Goal: Task Accomplishment & Management: Manage account settings

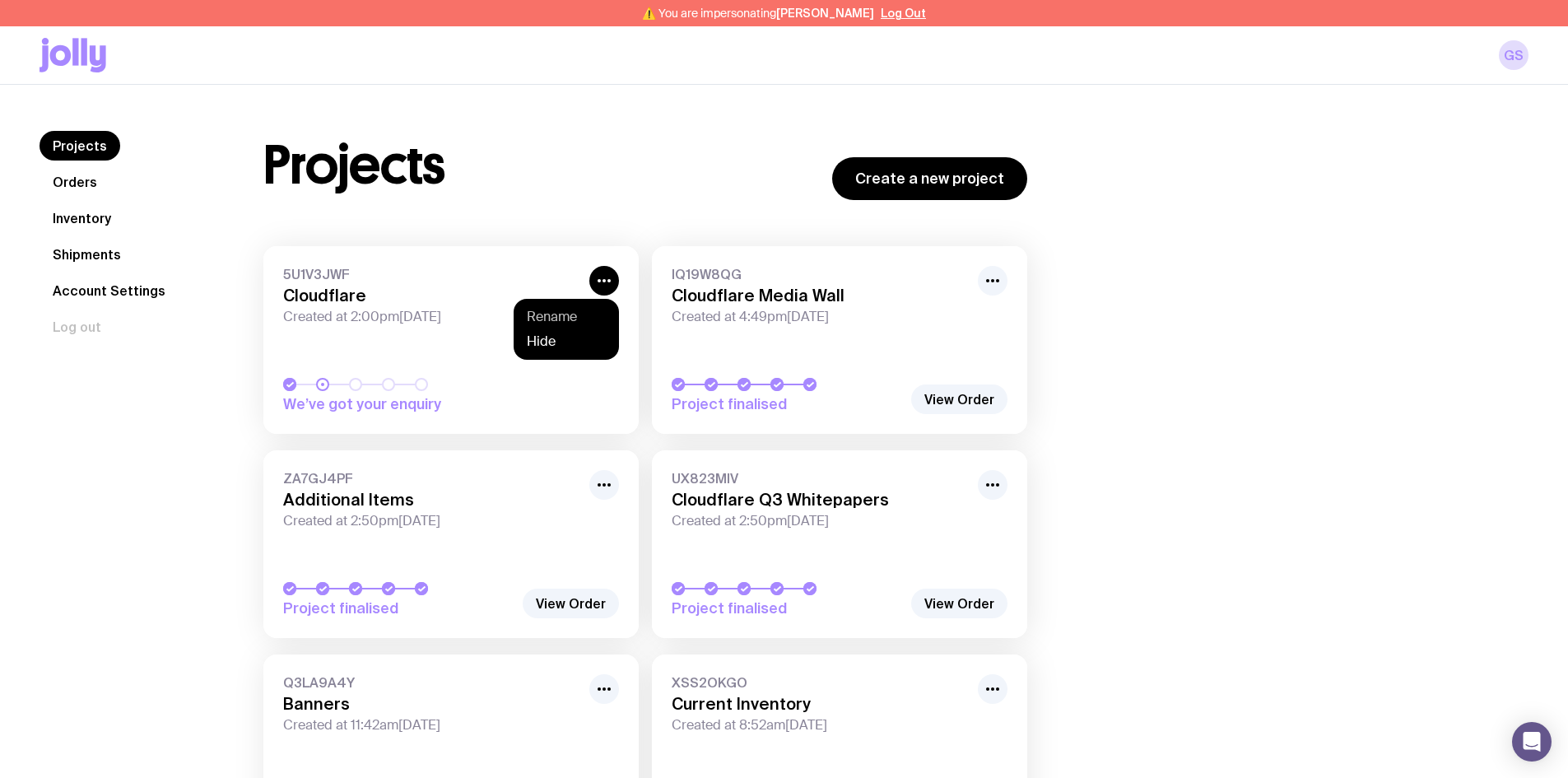
click at [559, 333] on button "Rename" at bounding box center [566, 341] width 79 height 16
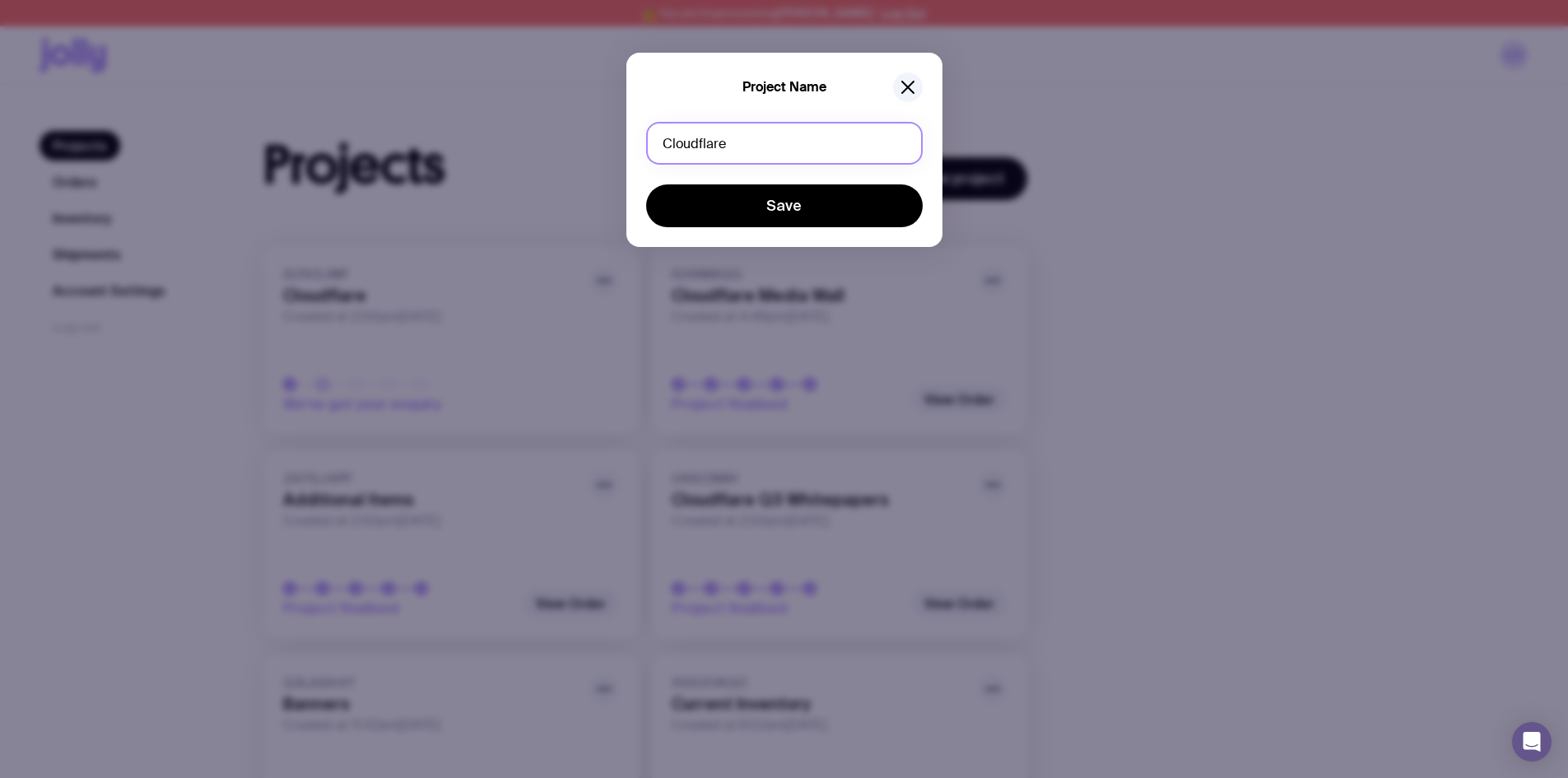
click at [658, 142] on input "Cloudflare" at bounding box center [784, 143] width 277 height 43
drag, startPoint x: 803, startPoint y: 138, endPoint x: 543, endPoint y: 146, distance: 260.1
click at [543, 146] on div "Project Name Cloudflare Save" at bounding box center [784, 389] width 1568 height 778
click at [791, 137] on input "Additional Immerse lanyards" at bounding box center [784, 143] width 277 height 43
type input "Additional Immerse Lanyards"
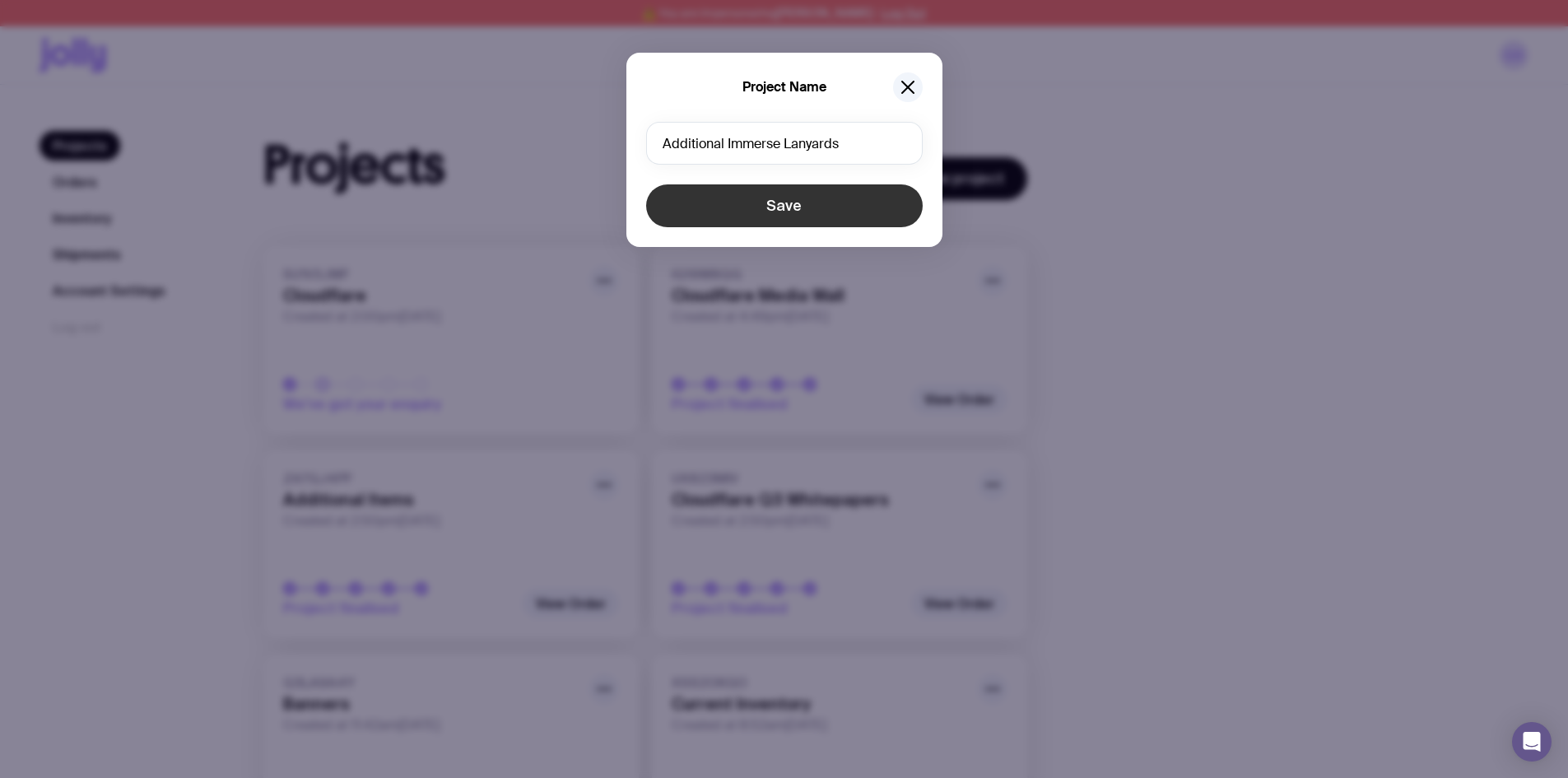
click at [790, 188] on button "Save" at bounding box center [784, 206] width 277 height 43
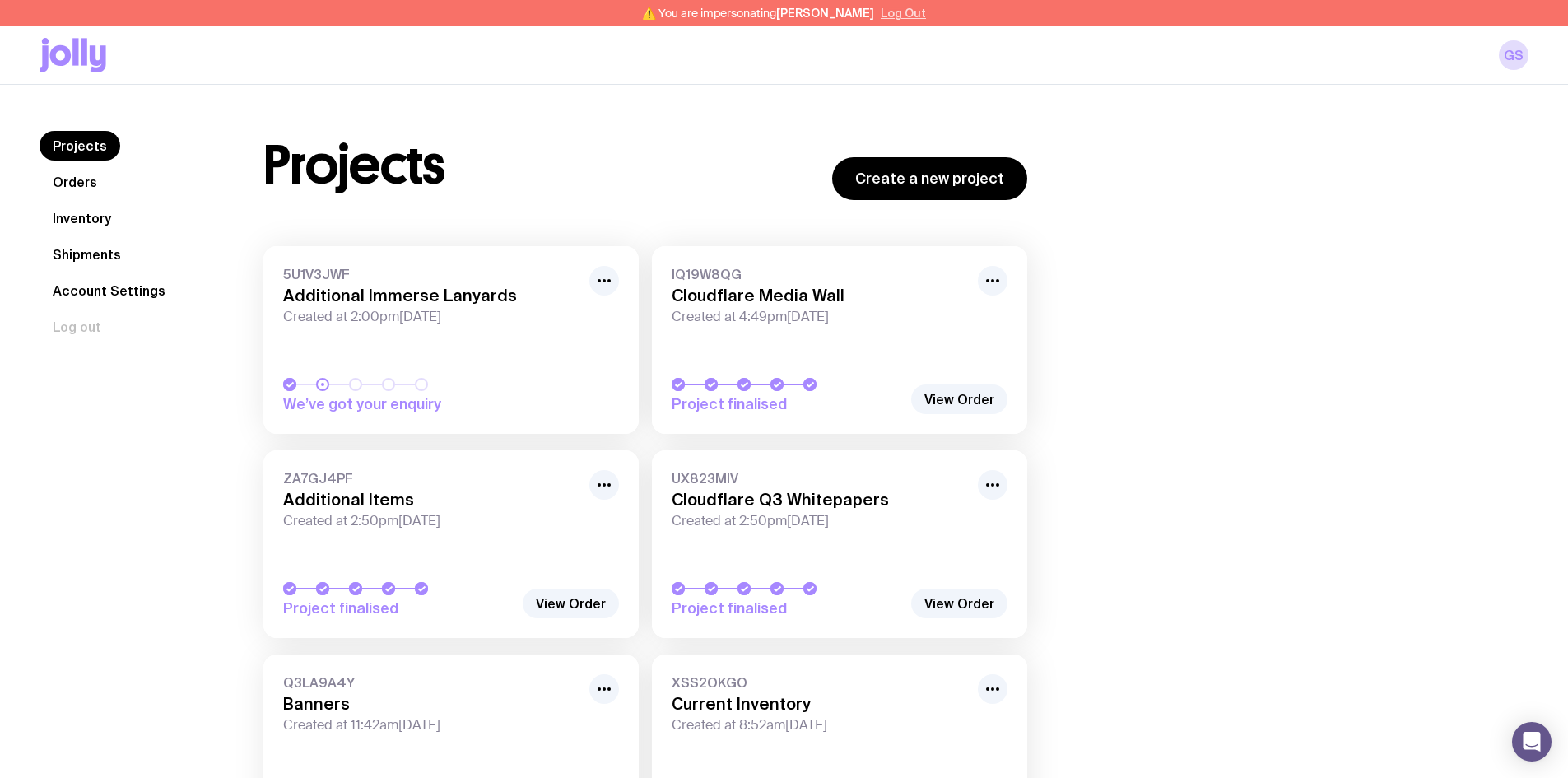
click at [899, 10] on button "Log Out" at bounding box center [903, 13] width 45 height 13
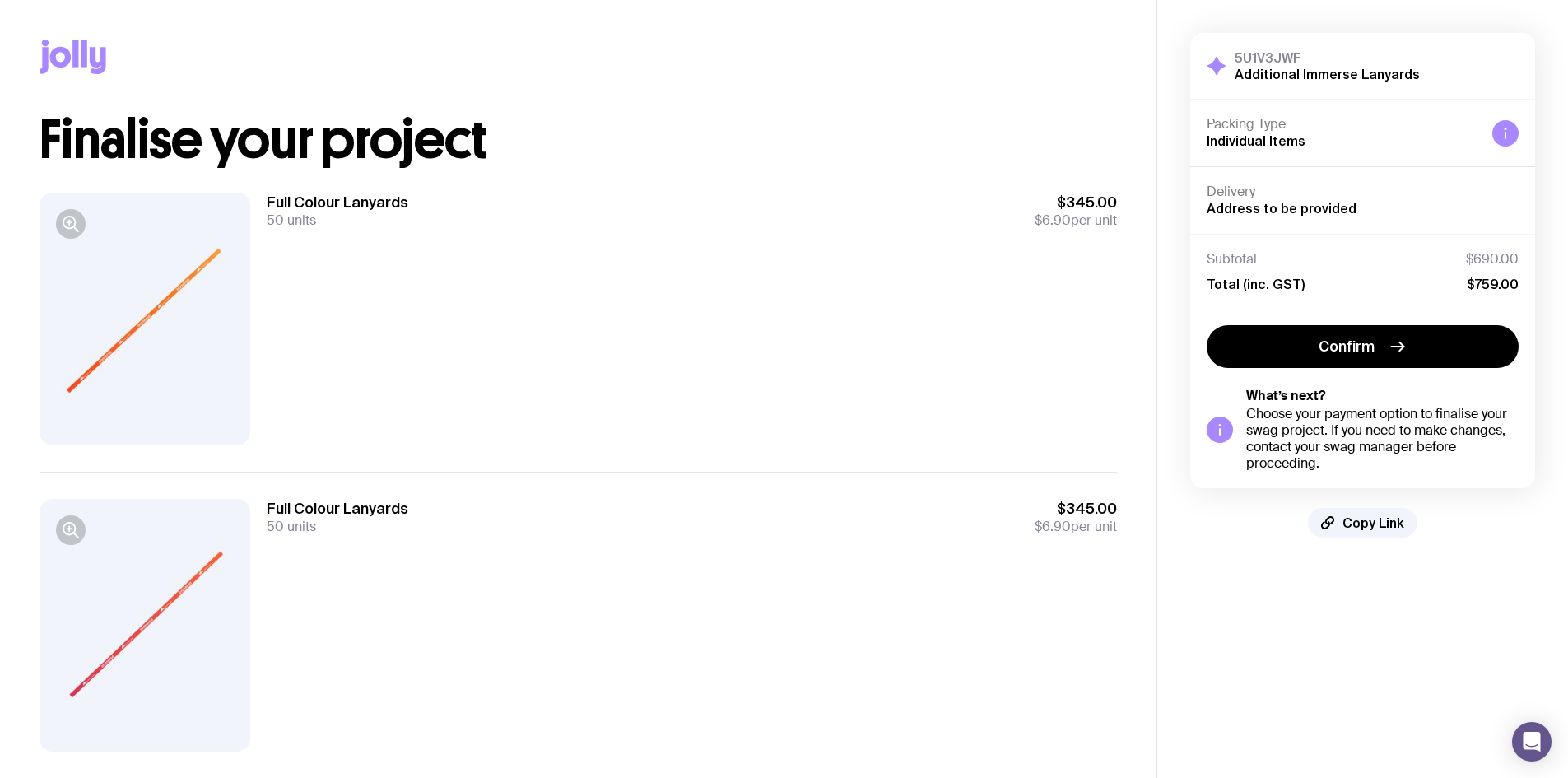
scroll to position [33, 0]
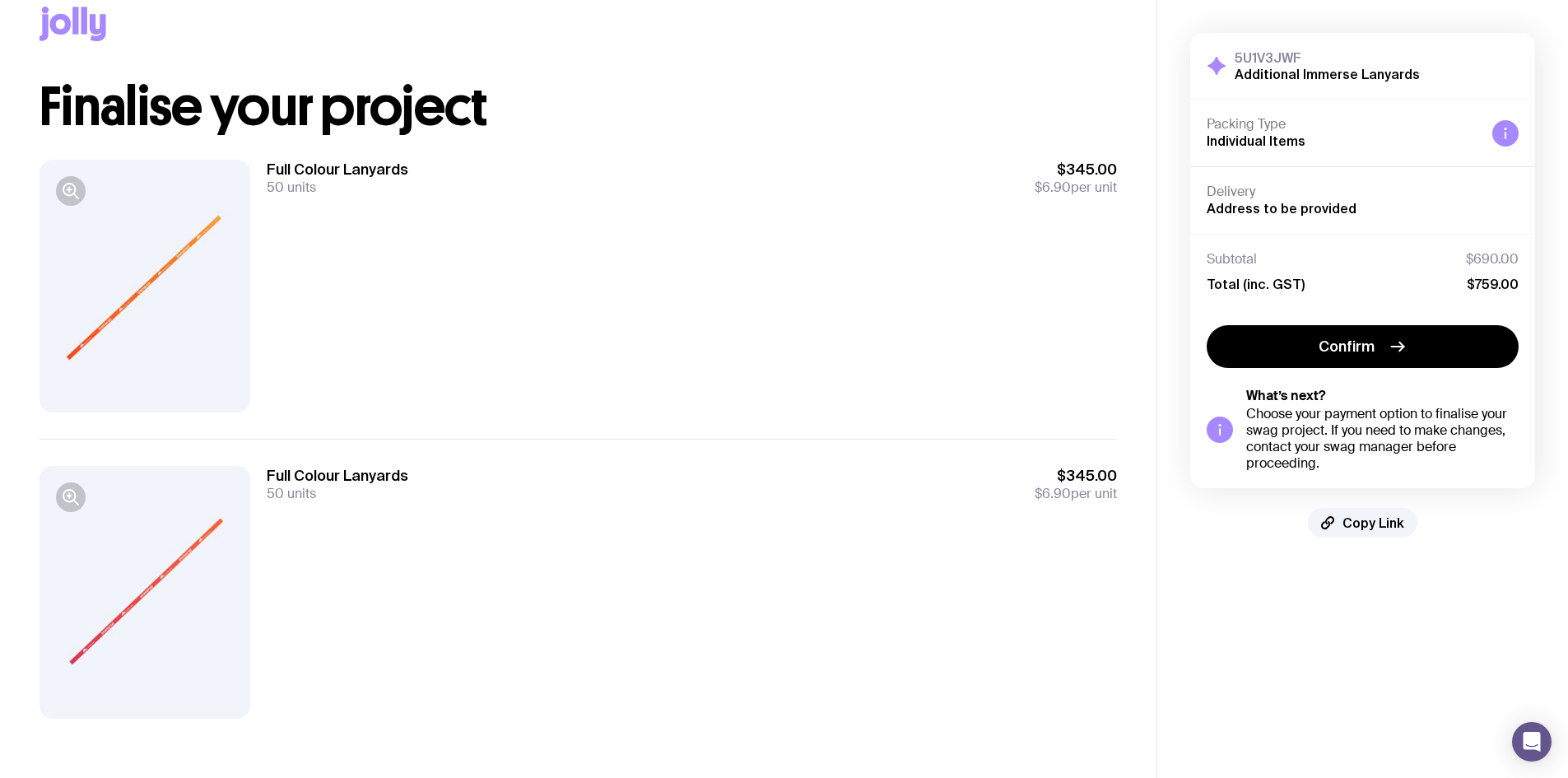
click at [162, 596] on div at bounding box center [144, 592] width 210 height 253
click at [61, 499] on icon "button" at bounding box center [71, 497] width 20 height 20
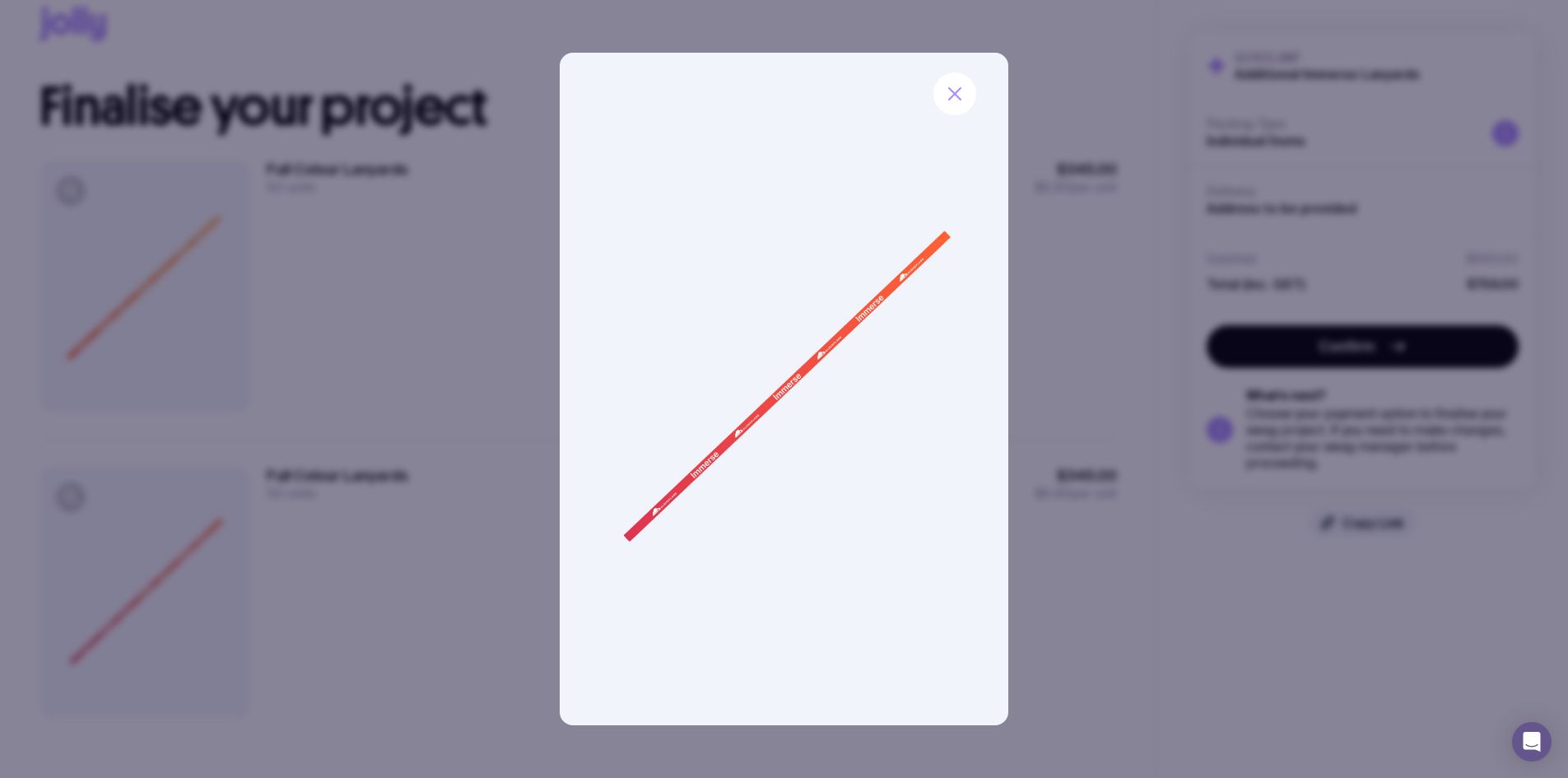
click at [73, 194] on div at bounding box center [784, 389] width 1568 height 778
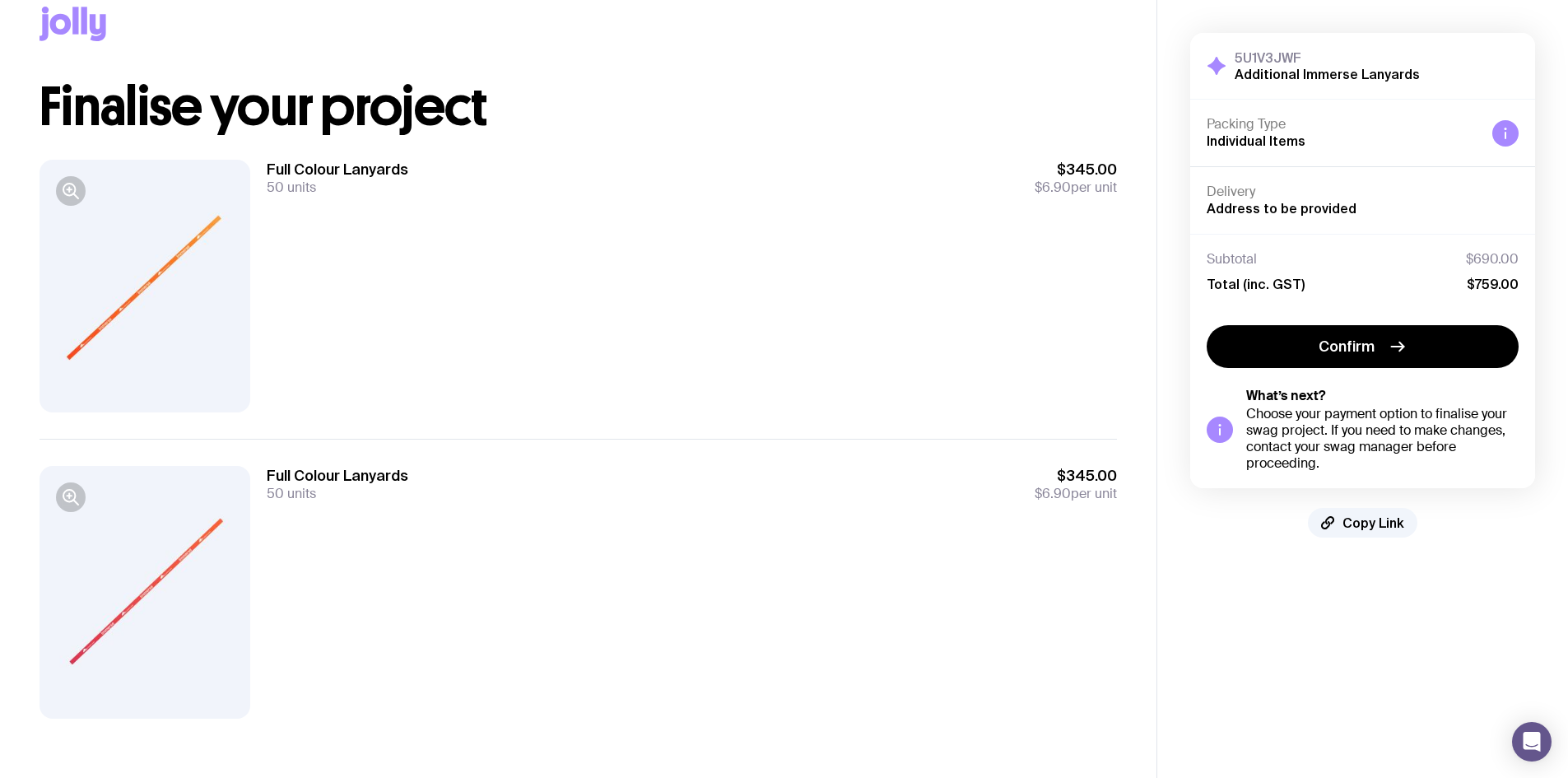
click at [73, 194] on icon "button" at bounding box center [69, 190] width 12 height 12
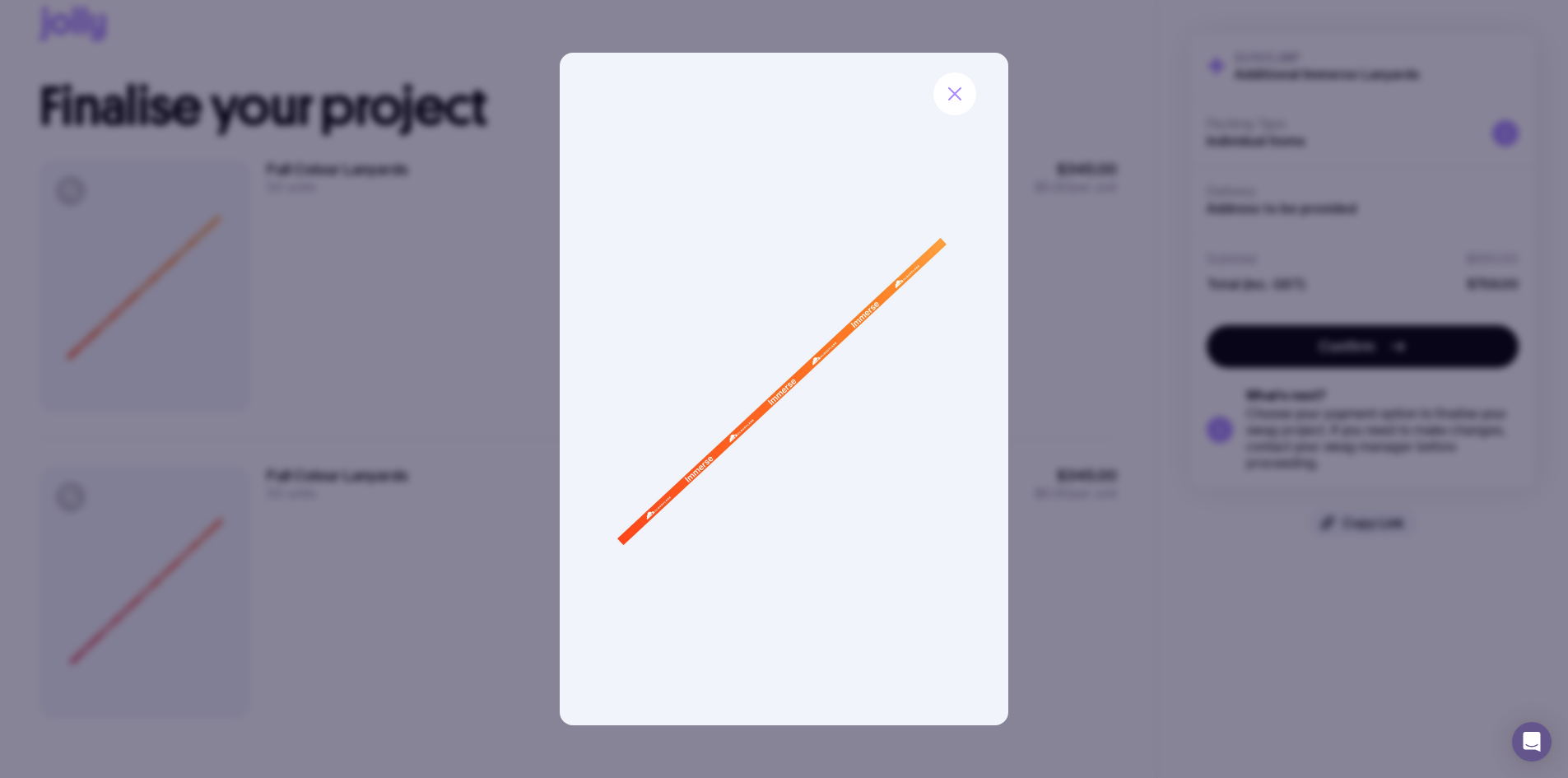
click at [61, 497] on div at bounding box center [784, 389] width 1568 height 778
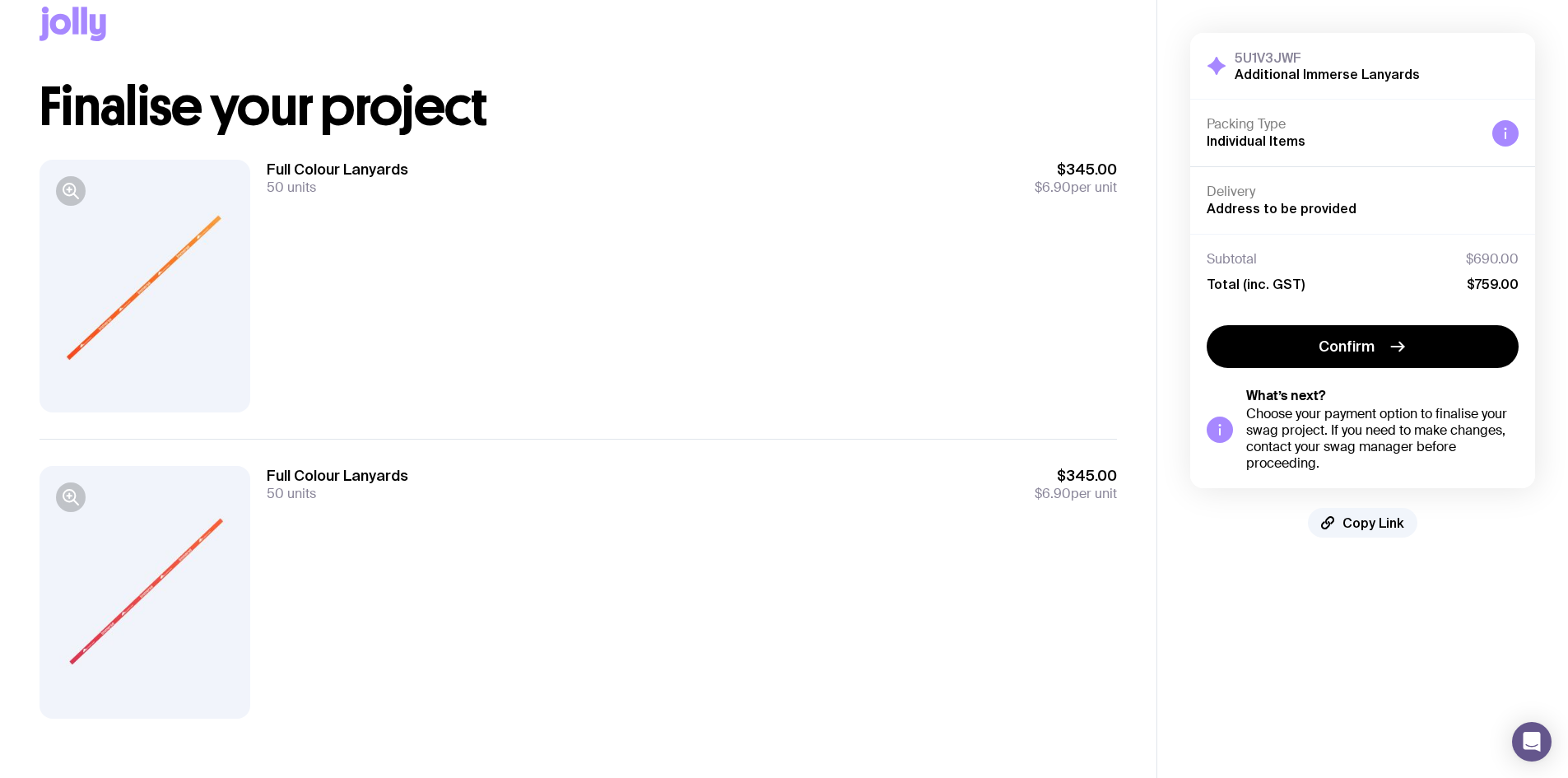
click at [61, 497] on icon "button" at bounding box center [71, 497] width 20 height 20
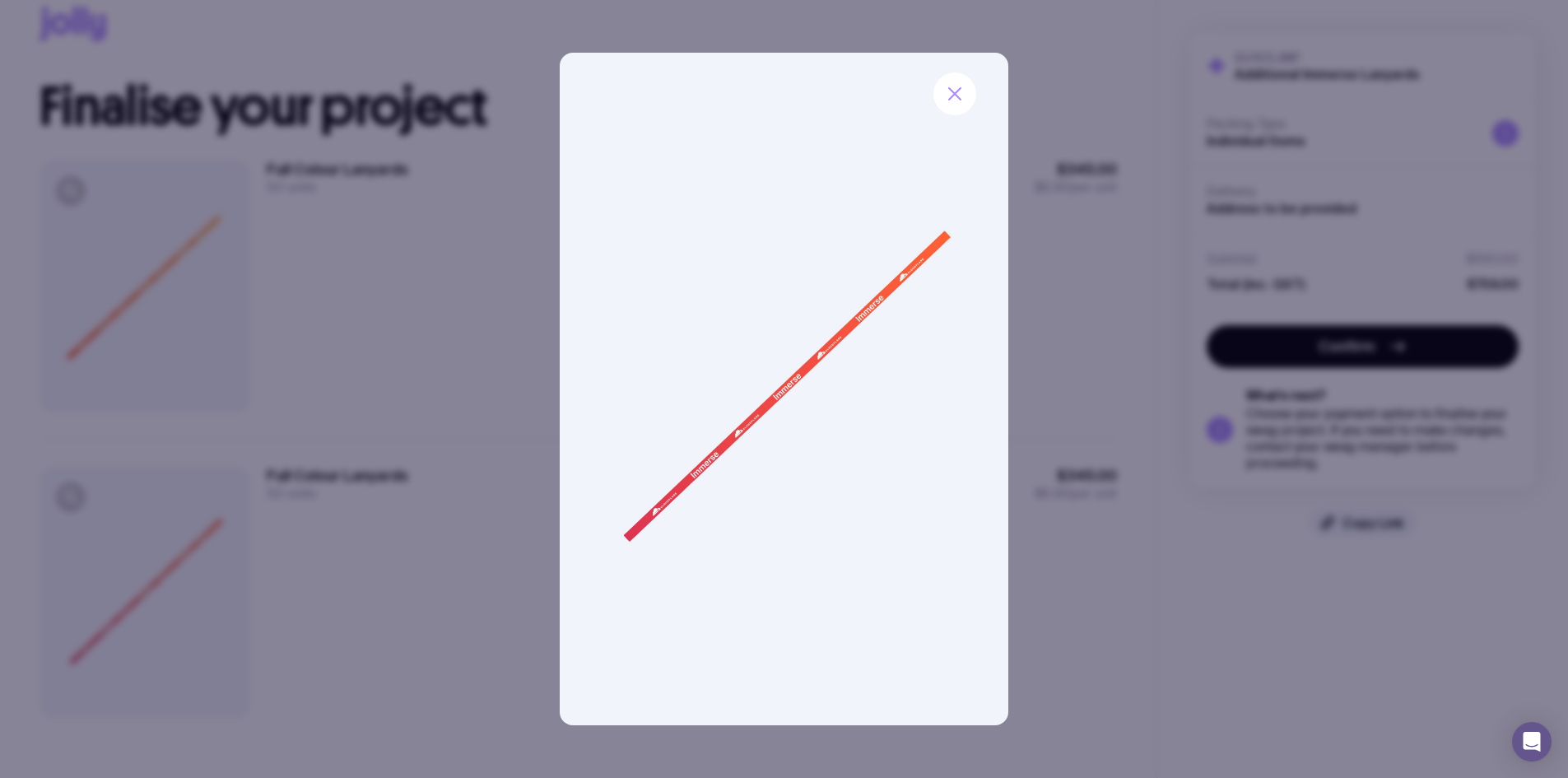
drag, startPoint x: 85, startPoint y: 215, endPoint x: 66, endPoint y: 200, distance: 24.2
click at [85, 214] on div at bounding box center [784, 389] width 1568 height 778
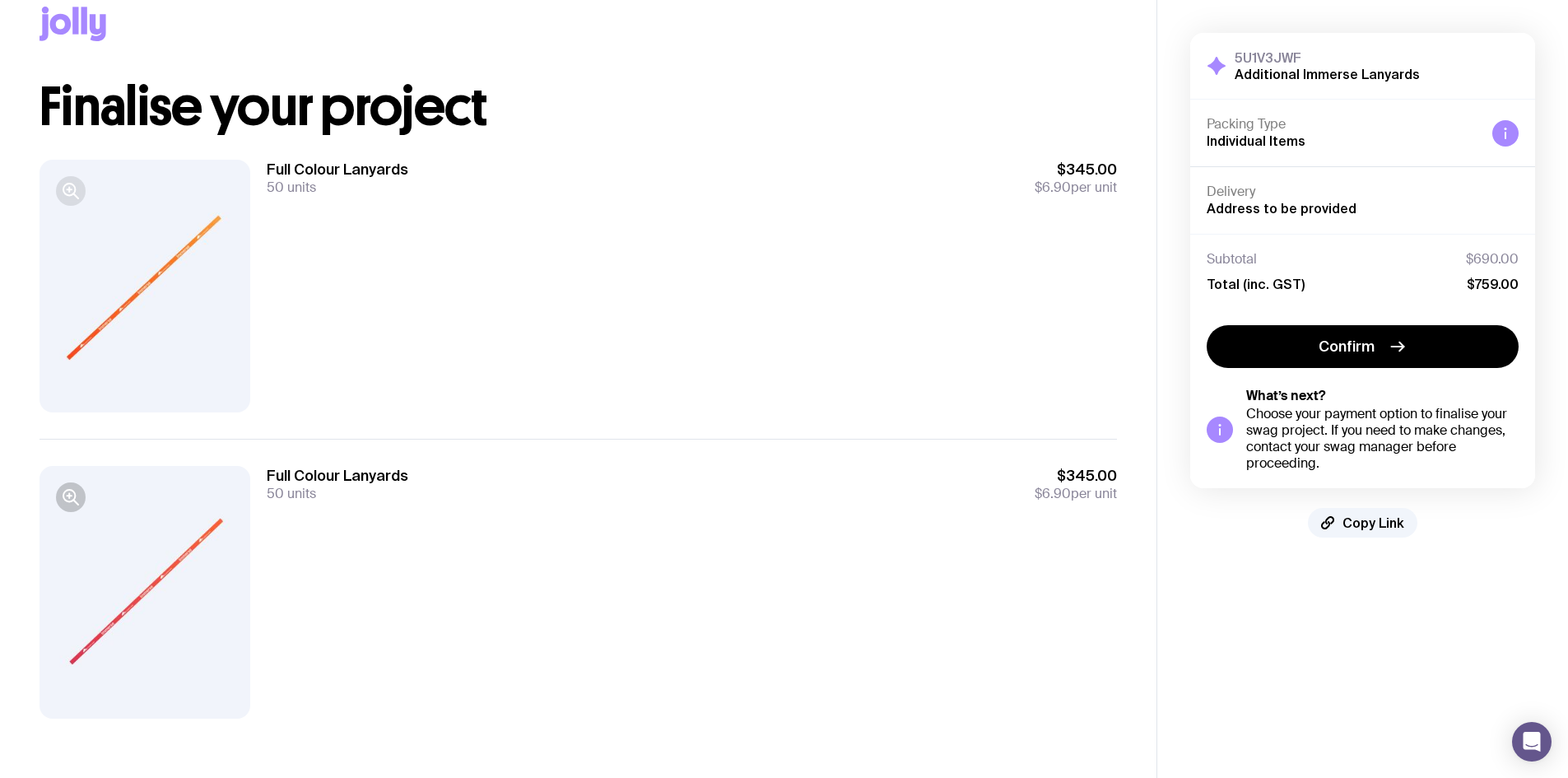
click at [63, 196] on icon "button" at bounding box center [71, 191] width 20 height 20
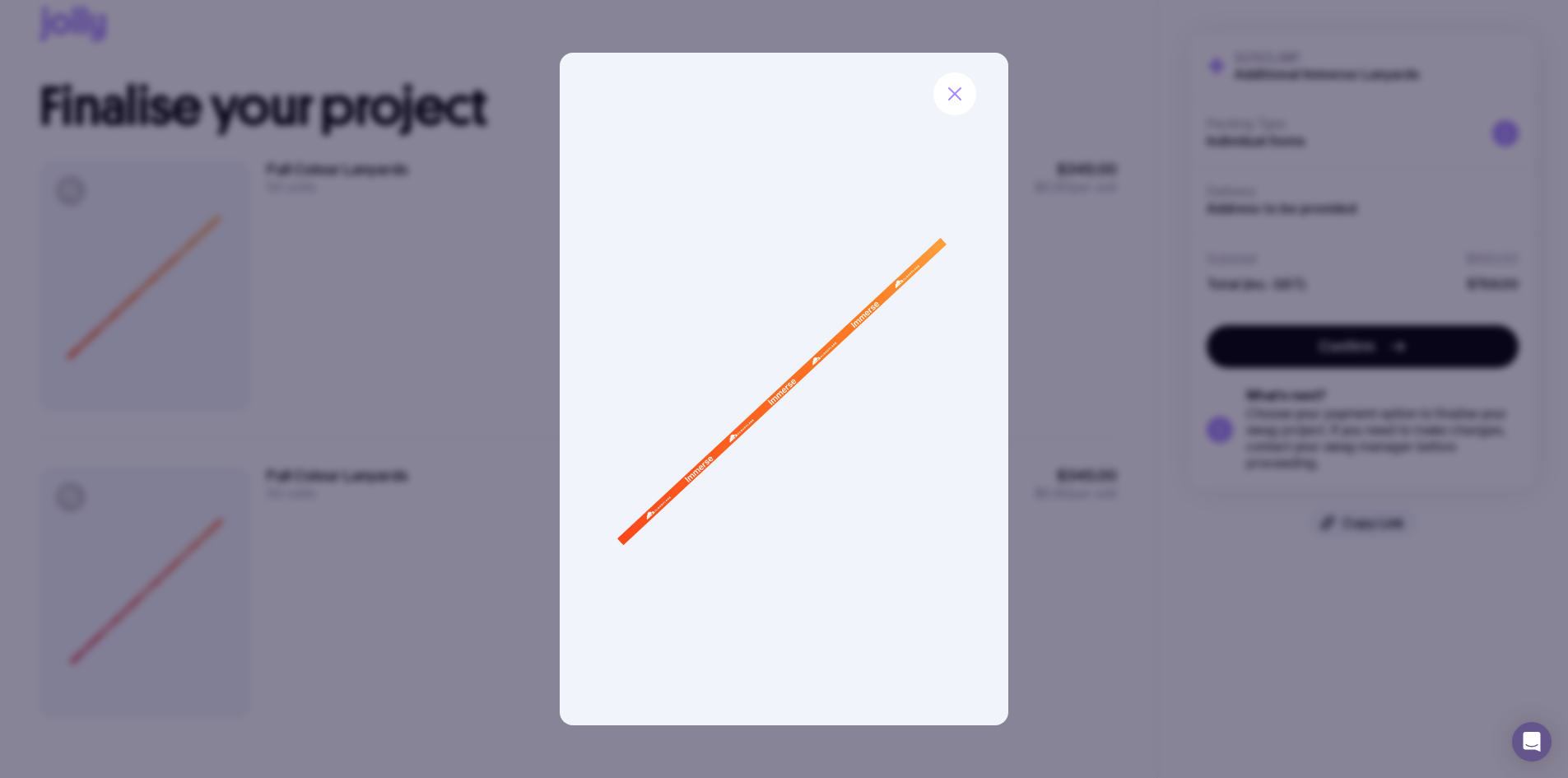
click at [348, 564] on div at bounding box center [784, 389] width 1568 height 778
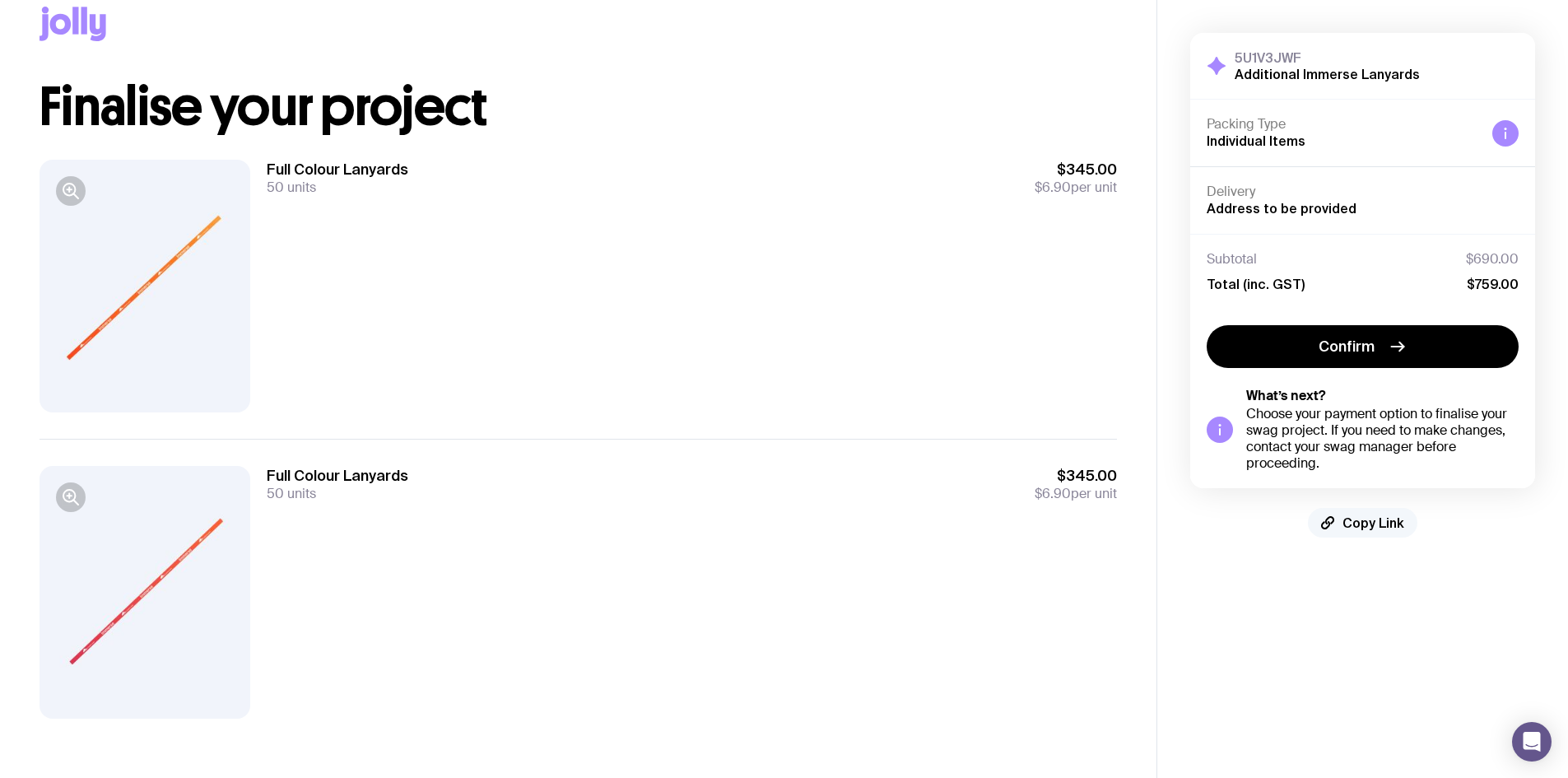
click at [1369, 531] on button "Copy Link" at bounding box center [1363, 522] width 110 height 30
click at [1357, 519] on span "Copied!" at bounding box center [1374, 522] width 49 height 16
click at [1369, 529] on span "Copy Link" at bounding box center [1373, 522] width 61 height 16
click at [1371, 532] on button "Copied!" at bounding box center [1364, 522] width 97 height 30
